Goal: Task Accomplishment & Management: Complete application form

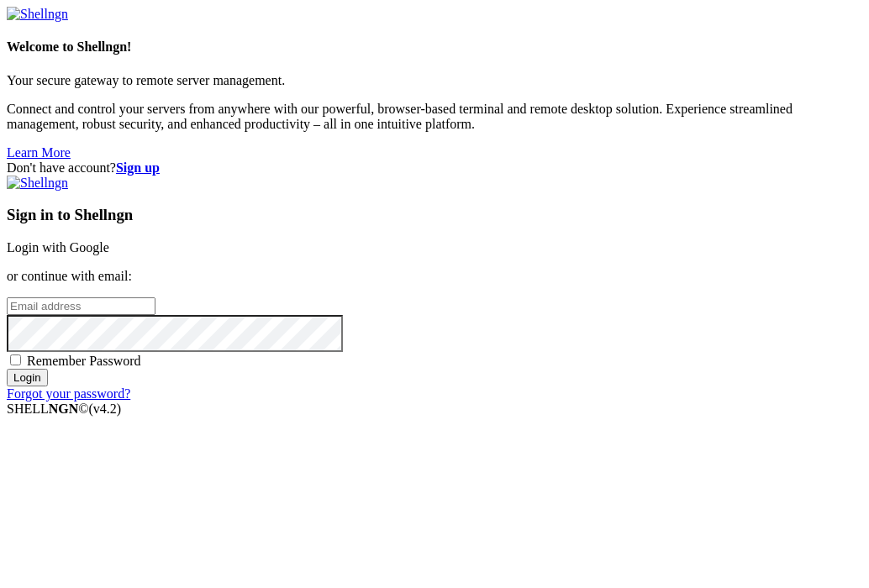
drag, startPoint x: 460, startPoint y: 292, endPoint x: 337, endPoint y: 430, distance: 184.6
click at [337, 402] on div "Don't have account? Sign up Sign in to Shellngn Login with Google or continue w…" at bounding box center [435, 281] width 856 height 241
click at [160, 161] on strong "Sign up" at bounding box center [138, 168] width 44 height 14
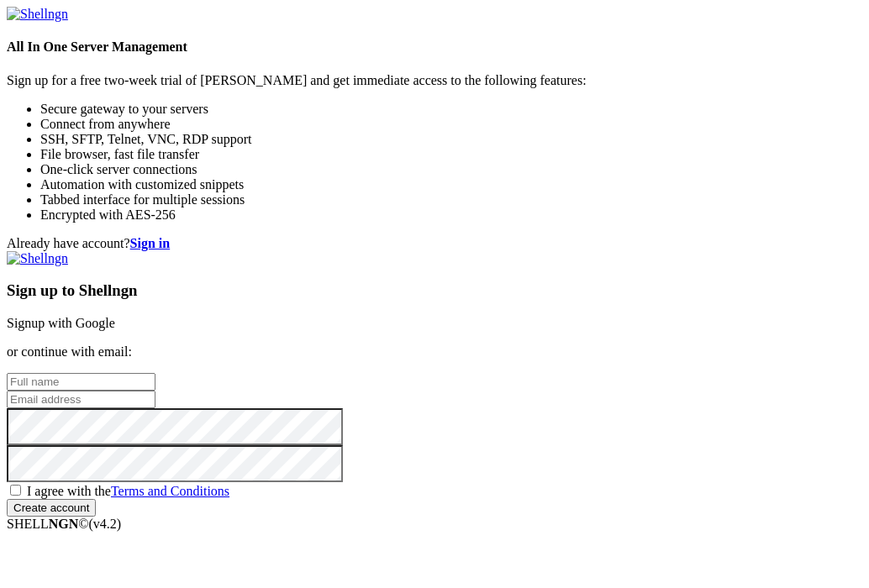
drag, startPoint x: 490, startPoint y: 333, endPoint x: 446, endPoint y: 332, distance: 44.6
click at [156, 373] on input "text" at bounding box center [81, 382] width 149 height 18
type input "M"
type input "[PERSON_NAME]"
paste input "[EMAIL_ADDRESS][DOMAIN_NAME]"
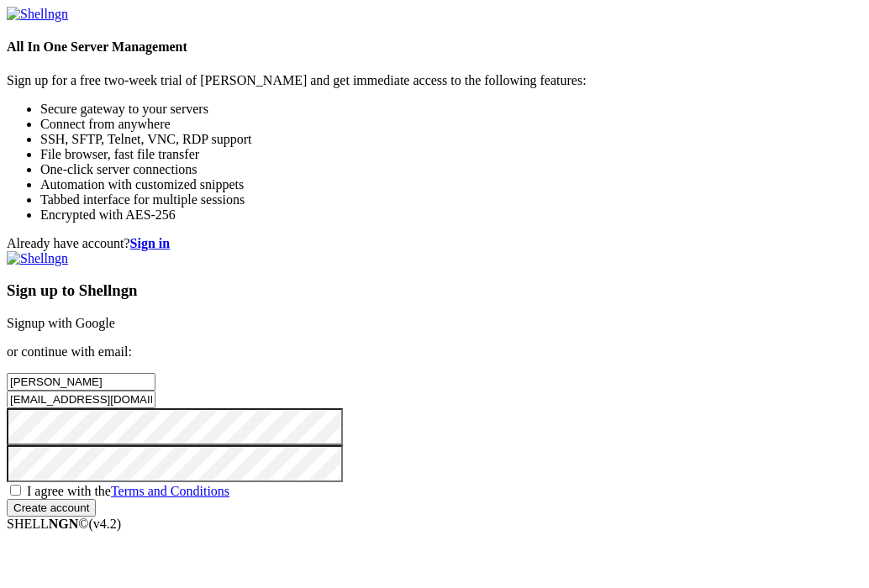
scroll to position [173, 0]
type input "[EMAIL_ADDRESS][DOMAIN_NAME]"
click at [229, 484] on span "I agree with the Terms and Conditions" at bounding box center [128, 491] width 203 height 14
click at [21, 485] on input "I agree with the Terms and Conditions" at bounding box center [15, 490] width 11 height 11
checkbox input "true"
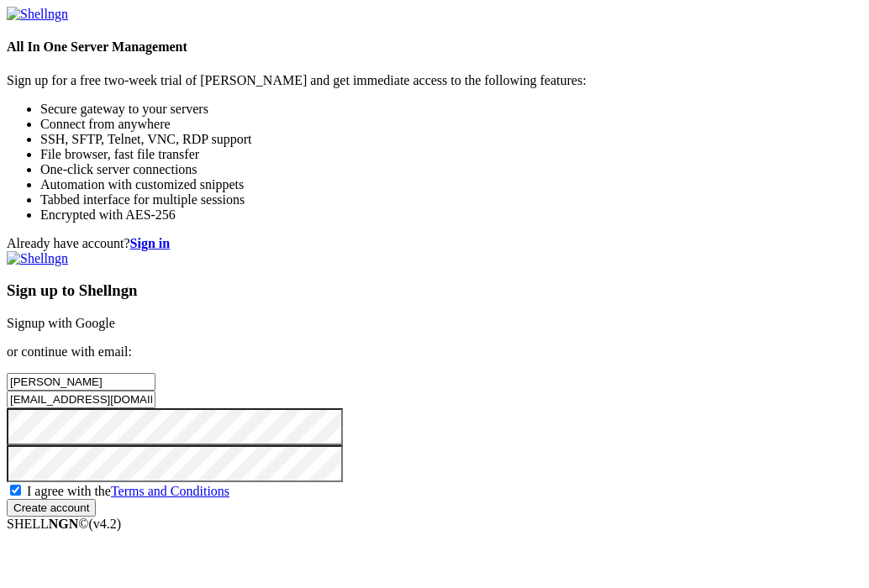
click at [96, 499] on input "Create account" at bounding box center [51, 508] width 89 height 18
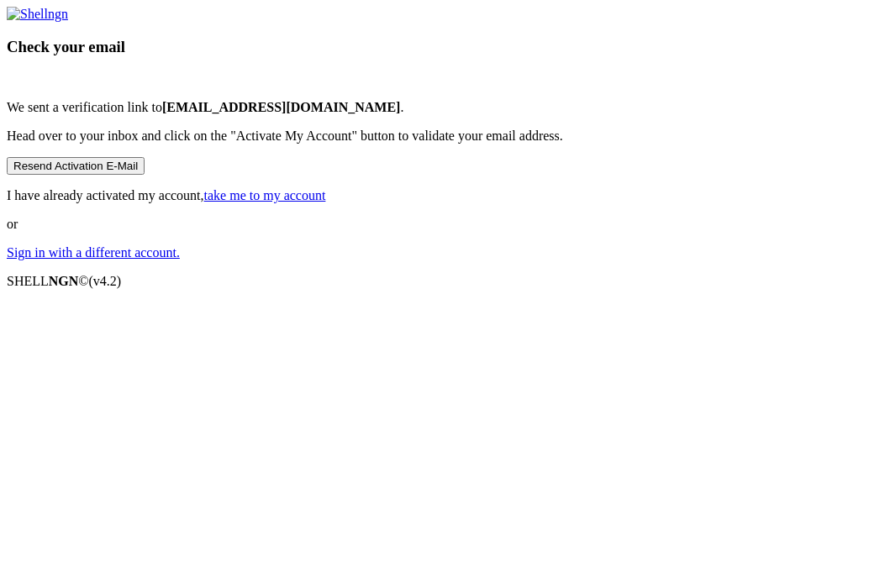
click at [180, 260] on link "Sign in with a different account." at bounding box center [93, 252] width 173 height 14
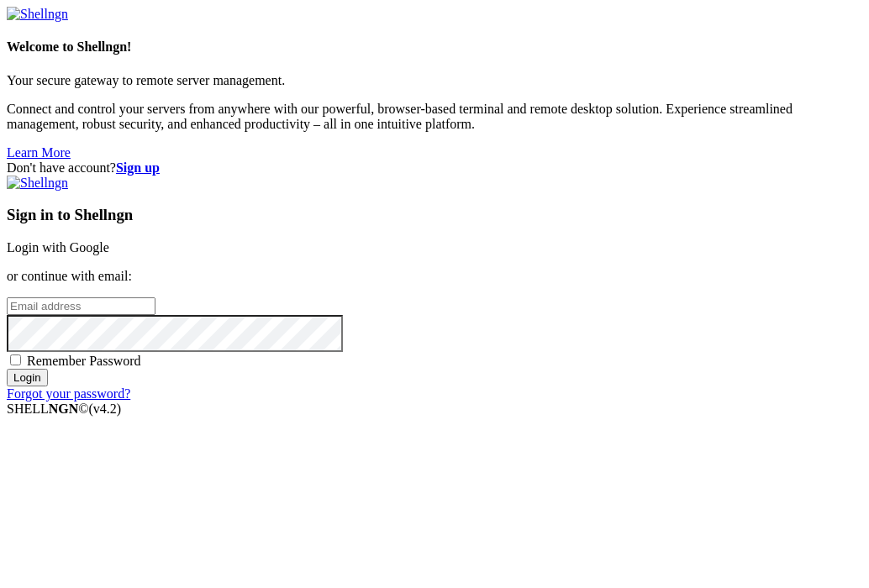
type input "[EMAIL_ADDRESS][DOMAIN_NAME]"
click at [160, 161] on strong "Sign up" at bounding box center [138, 168] width 44 height 14
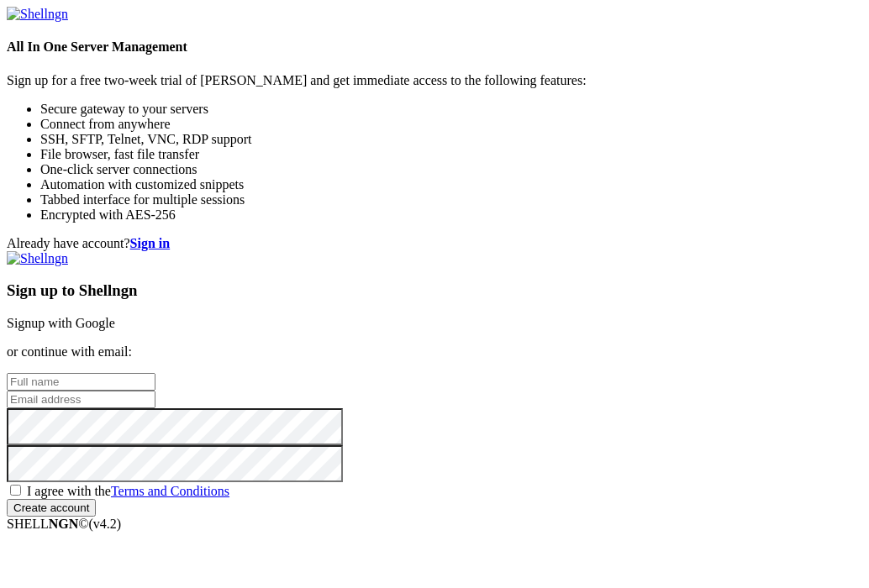
type input "[EMAIL_ADDRESS][DOMAIN_NAME]"
drag, startPoint x: 464, startPoint y: 333, endPoint x: 439, endPoint y: 330, distance: 25.3
click at [156, 373] on input "text" at bounding box center [81, 382] width 149 height 18
type input "[PERSON_NAME]"
click at [156, 391] on input "[EMAIL_ADDRESS][DOMAIN_NAME]" at bounding box center [81, 400] width 149 height 18
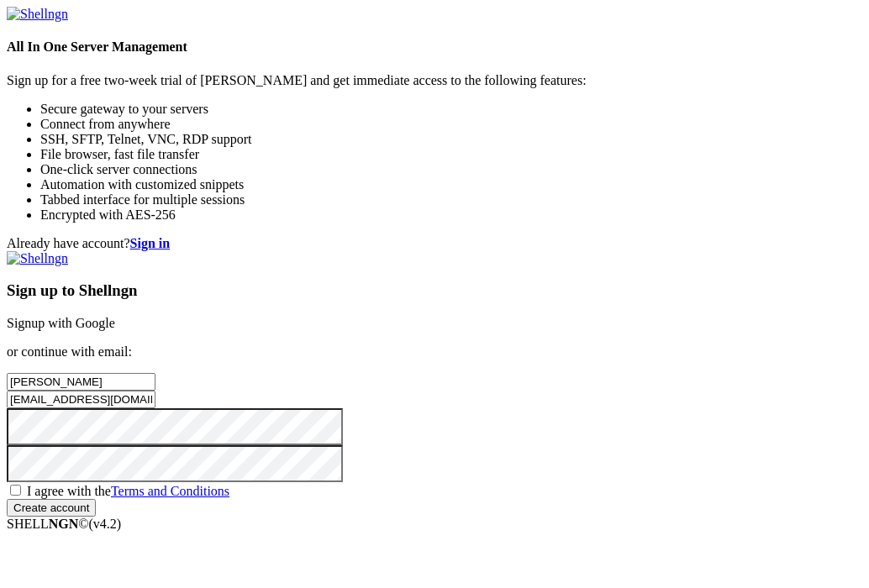
click at [156, 391] on input "[EMAIL_ADDRESS][DOMAIN_NAME]" at bounding box center [81, 400] width 149 height 18
paste input "[DOMAIN_NAME]@google"
type input "[DOMAIN_NAME][EMAIL_ADDRESS][DOMAIN_NAME]"
click at [229, 498] on span "I agree with the Terms and Conditions" at bounding box center [128, 491] width 203 height 14
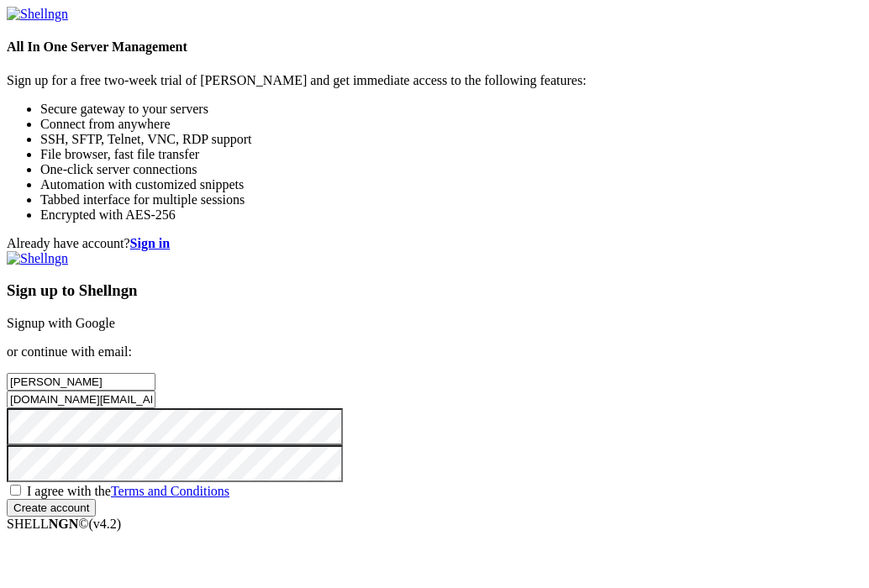
click at [21, 496] on input "I agree with the Terms and Conditions" at bounding box center [15, 490] width 11 height 11
checkbox input "true"
click at [96, 499] on input "Create account" at bounding box center [51, 508] width 89 height 18
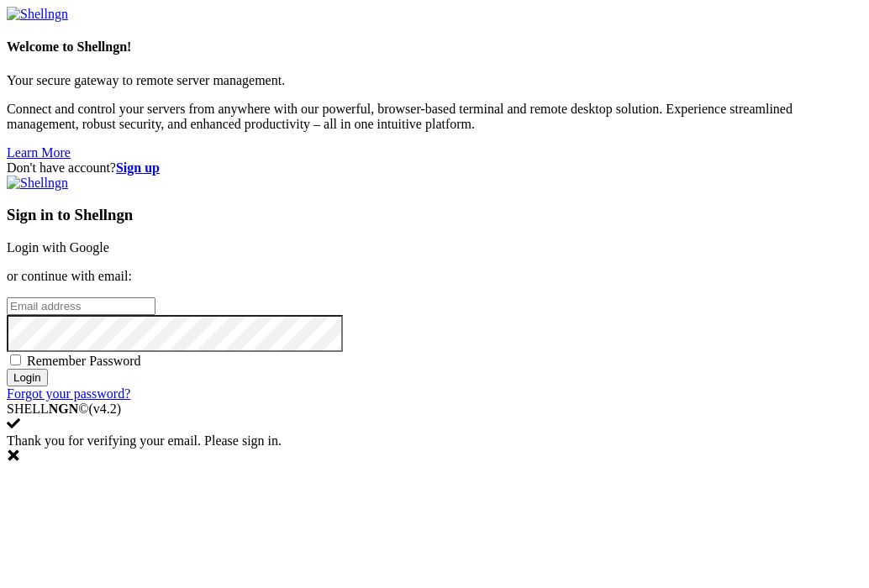
type input "[DOMAIN_NAME][EMAIL_ADDRESS][DOMAIN_NAME]"
click at [48, 387] on input "Login" at bounding box center [27, 378] width 41 height 18
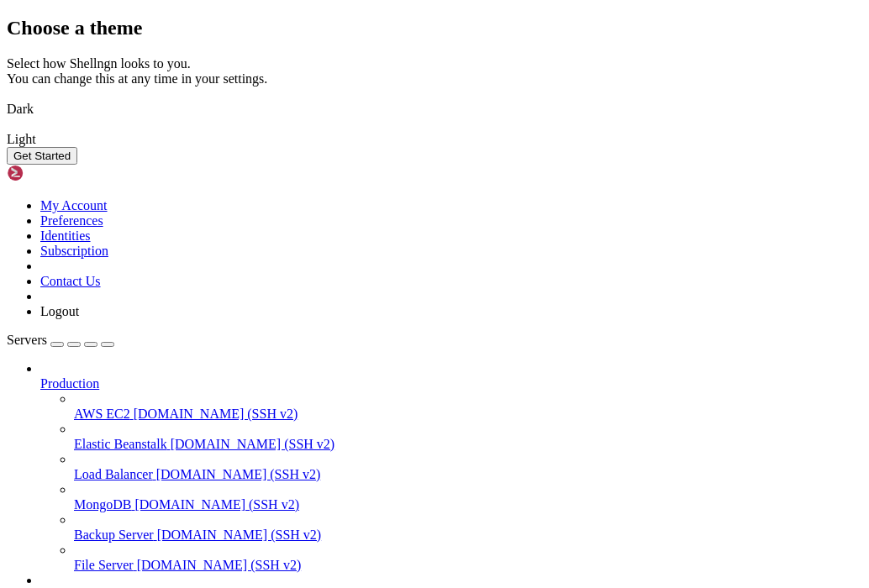
click at [7, 98] on img at bounding box center [7, 98] width 0 height 0
click at [77, 165] on button "Get Started" at bounding box center [42, 156] width 71 height 18
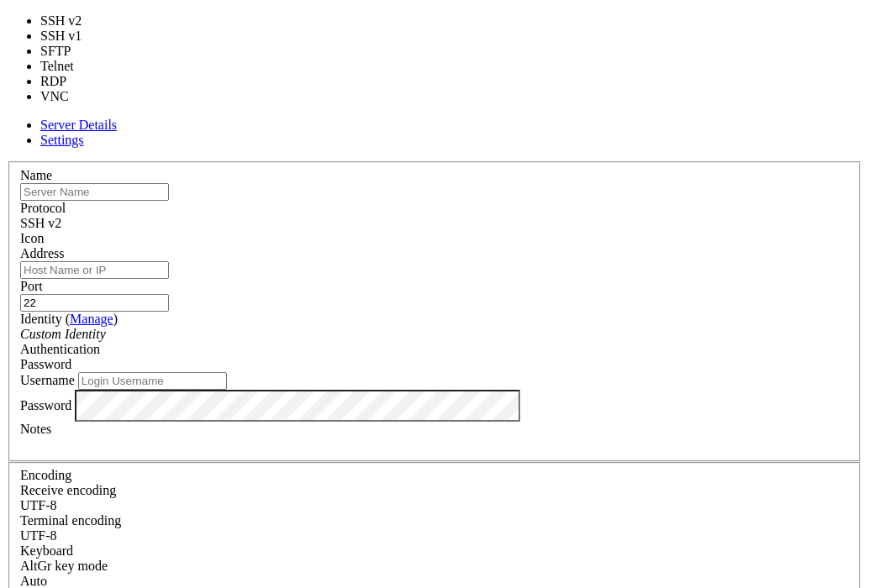
click at [540, 216] on div "SSH v2" at bounding box center [434, 223] width 829 height 15
click at [501, 118] on header "Server Details Settings" at bounding box center [435, 133] width 856 height 30
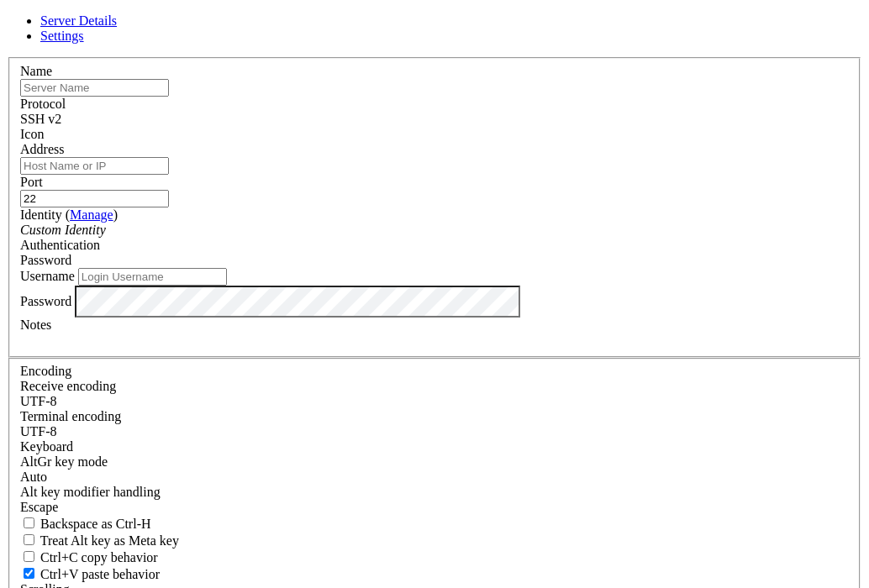
click at [84, 43] on span "Settings" at bounding box center [62, 36] width 44 height 14
click at [117, 28] on span "Server Details" at bounding box center [78, 20] width 76 height 14
